Goal: Transaction & Acquisition: Purchase product/service

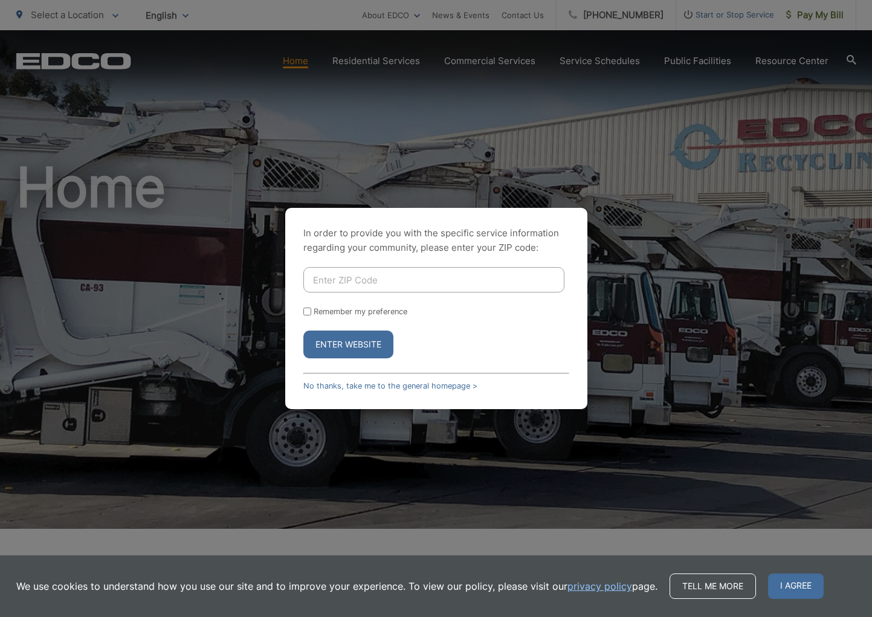
drag, startPoint x: 344, startPoint y: 278, endPoint x: 340, endPoint y: 297, distance: 19.1
click at [344, 278] on input "Enter ZIP Code" at bounding box center [433, 279] width 261 height 25
drag, startPoint x: 305, startPoint y: 312, endPoint x: 398, endPoint y: 295, distance: 95.2
click at [305, 312] on input "Remember my preference" at bounding box center [307, 312] width 8 height 8
checkbox input "true"
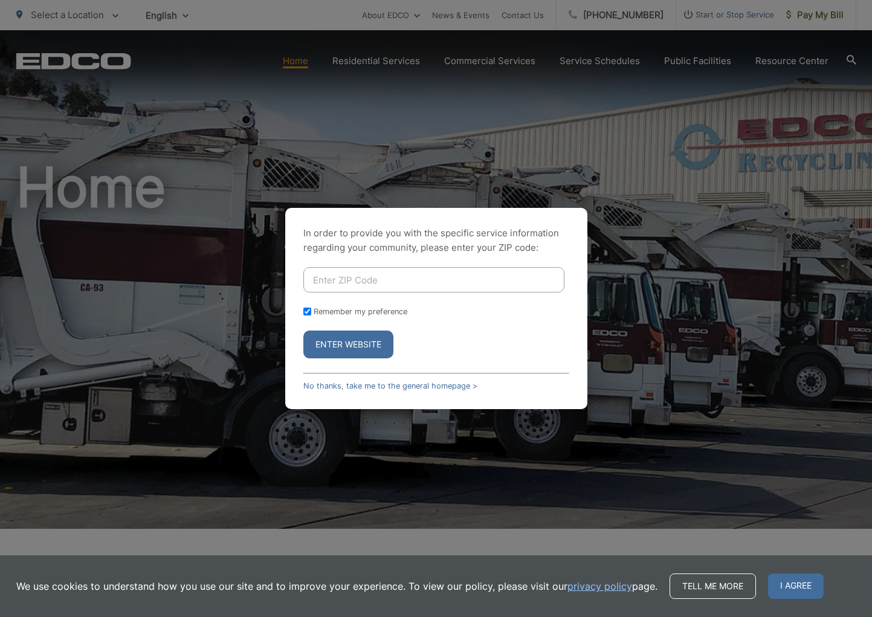
click at [367, 276] on input "Enter ZIP Code" at bounding box center [433, 279] width 261 height 25
type input "92078"
click at [327, 344] on button "Enter Website" at bounding box center [348, 345] width 90 height 28
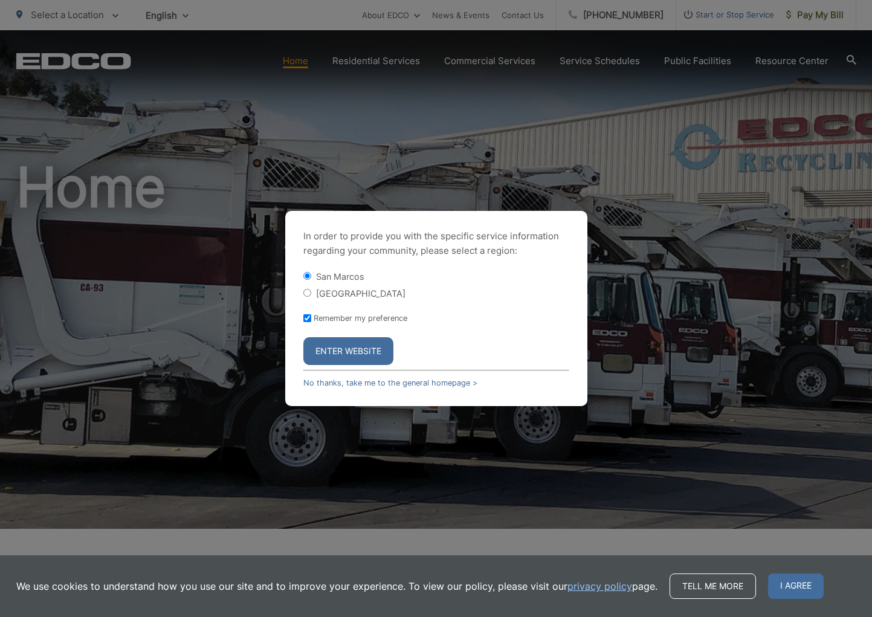
click at [335, 349] on button "Enter Website" at bounding box center [348, 351] width 90 height 28
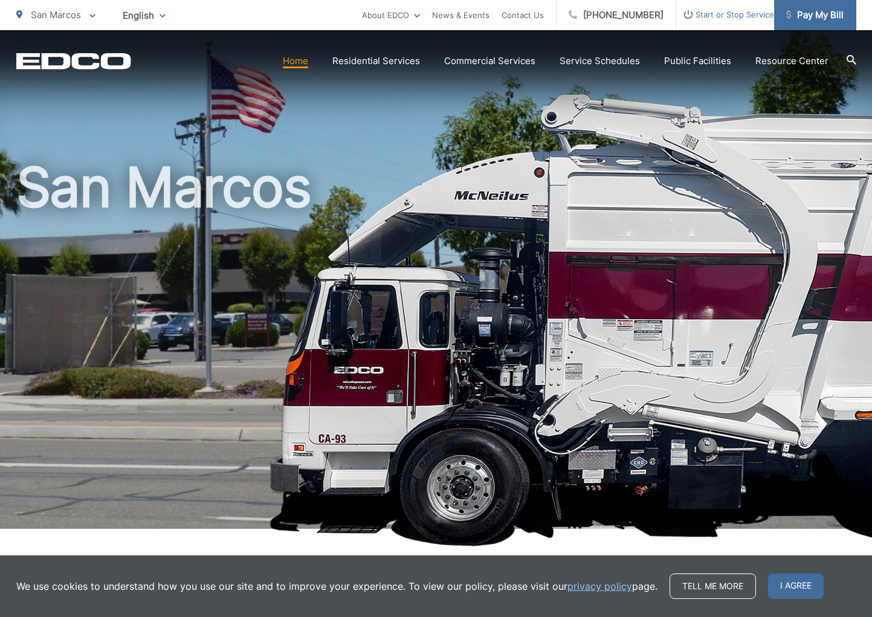
click at [820, 14] on span "Pay My Bill" at bounding box center [814, 15] width 57 height 15
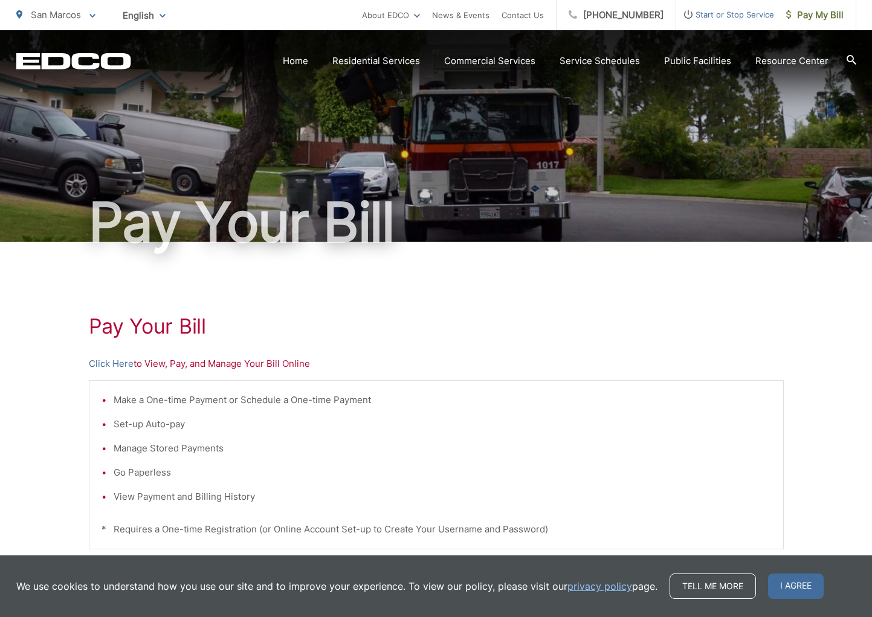
click at [176, 364] on p "Click Here to View, Pay, and Manage Your Bill Online" at bounding box center [436, 363] width 695 height 15
click at [121, 363] on link "Click Here" at bounding box center [111, 363] width 45 height 15
